Goal: Task Accomplishment & Management: Manage account settings

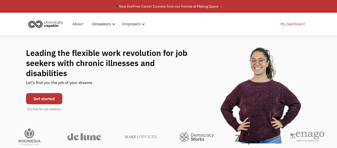
click at [290, 23] on link "My Dashboard" at bounding box center [293, 24] width 31 height 16
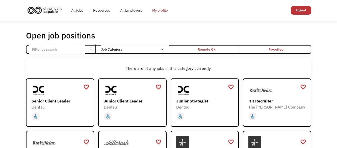
click at [159, 11] on link "My profile" at bounding box center [160, 10] width 26 height 16
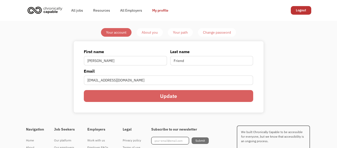
click at [152, 32] on div "About you" at bounding box center [150, 32] width 16 height 6
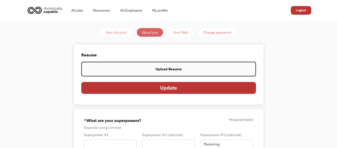
click at [154, 68] on label "Upload Resume" at bounding box center [168, 69] width 175 height 15
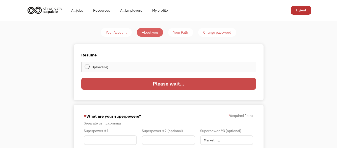
type input "Update"
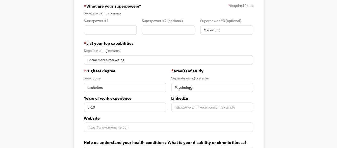
scroll to position [101, 0]
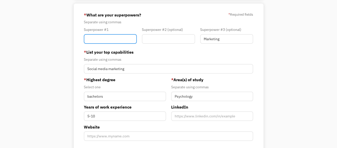
click at [115, 38] on input "Member-You-Update" at bounding box center [110, 39] width 53 height 10
type input "r"
type input "Rehab"
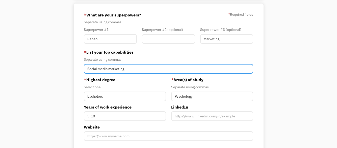
click at [129, 70] on input "Social media marketing" at bounding box center [169, 69] width 170 height 10
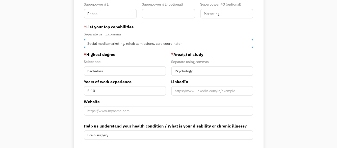
type input "Social media marketing, rehab admissions, care coordinator"
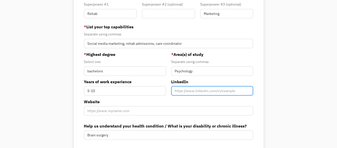
click at [191, 91] on input "Member-You-Update" at bounding box center [212, 91] width 82 height 10
click at [183, 91] on input "Member-You-Update" at bounding box center [212, 91] width 82 height 10
paste input "[URL][DOMAIN_NAME]"
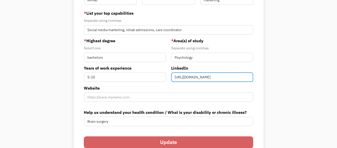
scroll to position [152, 0]
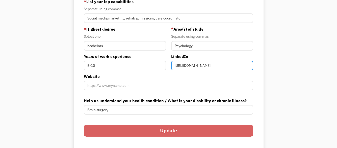
type input "[URL][DOMAIN_NAME]"
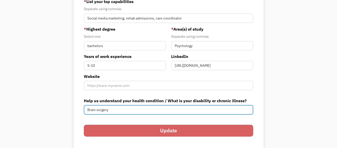
click at [132, 108] on input "Brain surgery" at bounding box center [169, 110] width 170 height 10
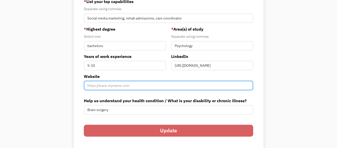
click at [156, 84] on input "Website" at bounding box center [169, 86] width 170 height 10
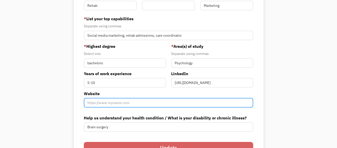
scroll to position [101, 0]
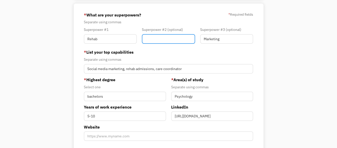
click at [153, 39] on input "Member-You-Update" at bounding box center [168, 39] width 53 height 10
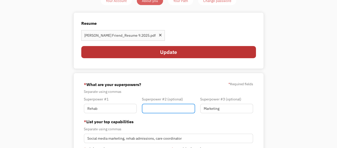
scroll to position [25, 0]
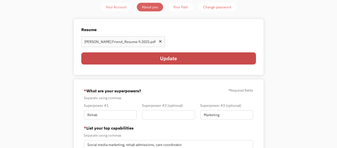
click at [168, 57] on input "Update" at bounding box center [168, 58] width 175 height 12
type input "Please wait..."
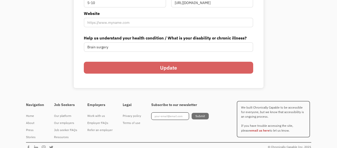
scroll to position [197, 0]
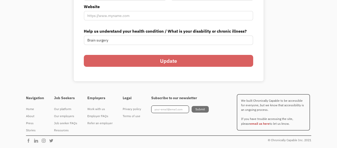
click at [162, 58] on input "Update" at bounding box center [169, 61] width 170 height 12
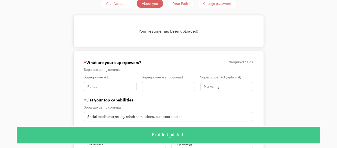
scroll to position [0, 0]
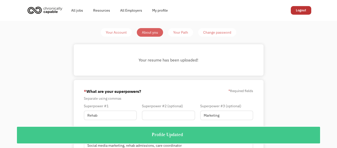
click at [180, 37] on link "Your Path" at bounding box center [180, 32] width 25 height 9
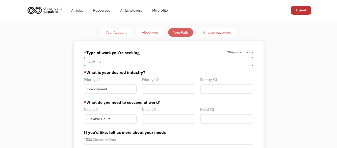
click at [141, 62] on input "full-time" at bounding box center [169, 62] width 170 height 10
type input "full-time, part time"
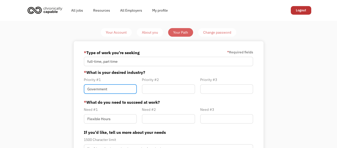
drag, startPoint x: 109, startPoint y: 90, endPoint x: 77, endPoint y: 88, distance: 32.4
click at [80, 87] on div "* Type of work you're seeking * Required fields full-time, part time * What is …" at bounding box center [169, 132] width 190 height 183
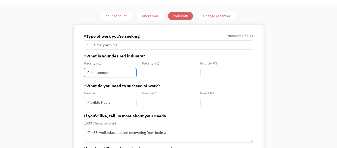
scroll to position [25, 0]
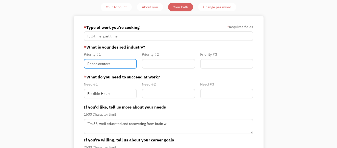
type input "Rehab centers"
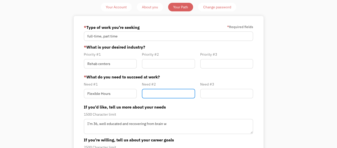
click at [163, 92] on input "Member-Path-Update" at bounding box center [168, 94] width 53 height 10
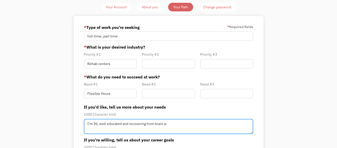
click at [173, 122] on textarea "I’m 36, well educated and recovering from brain w" at bounding box center [169, 126] width 170 height 15
click at [97, 123] on textarea "I’m 36, well educated and recovering from brain surgery" at bounding box center [169, 126] width 170 height 15
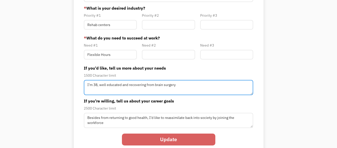
scroll to position [76, 0]
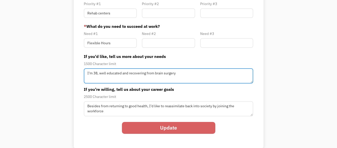
type textarea "I’m 38, well educated and recovering from brain surgery"
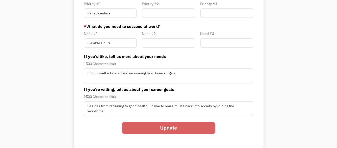
click at [166, 123] on input "Update" at bounding box center [169, 128] width 94 height 12
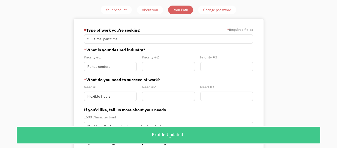
scroll to position [0, 0]
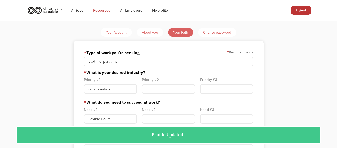
click at [105, 10] on link "Resources" at bounding box center [101, 10] width 27 height 16
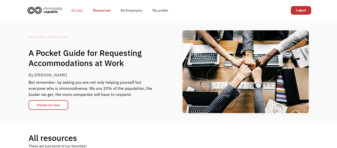
click at [77, 9] on link "All jobs" at bounding box center [77, 10] width 22 height 16
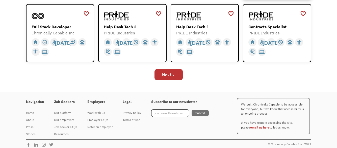
scroll to position [210, 0]
